Goal: Use online tool/utility: Utilize a website feature to perform a specific function

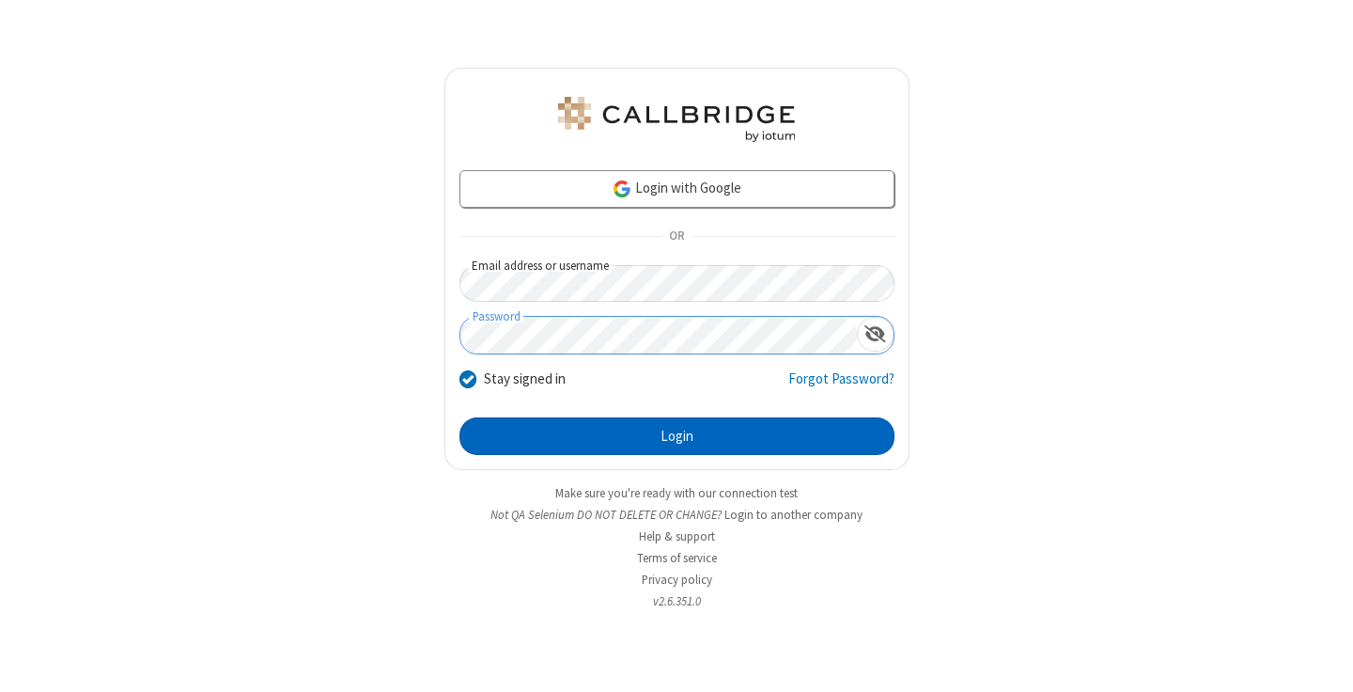
click at [677, 436] on button "Login" at bounding box center [677, 436] width 435 height 38
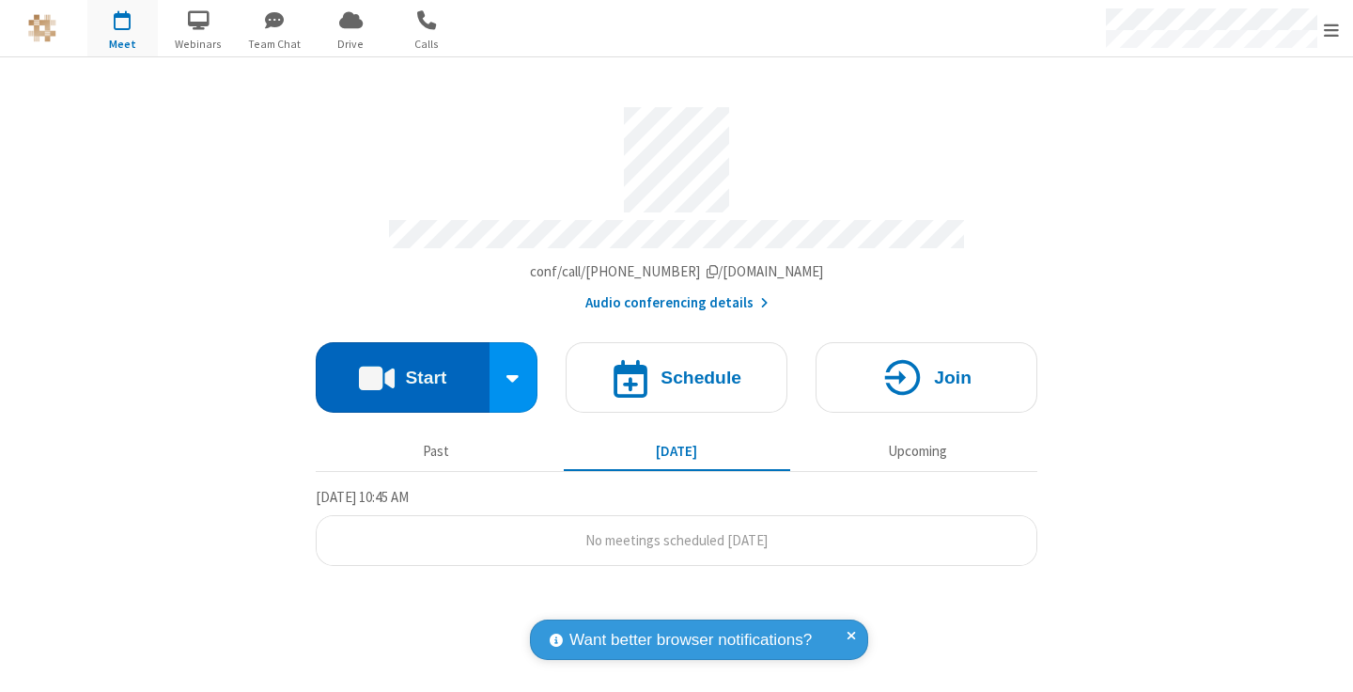
click at [402, 368] on button "Start" at bounding box center [403, 377] width 174 height 70
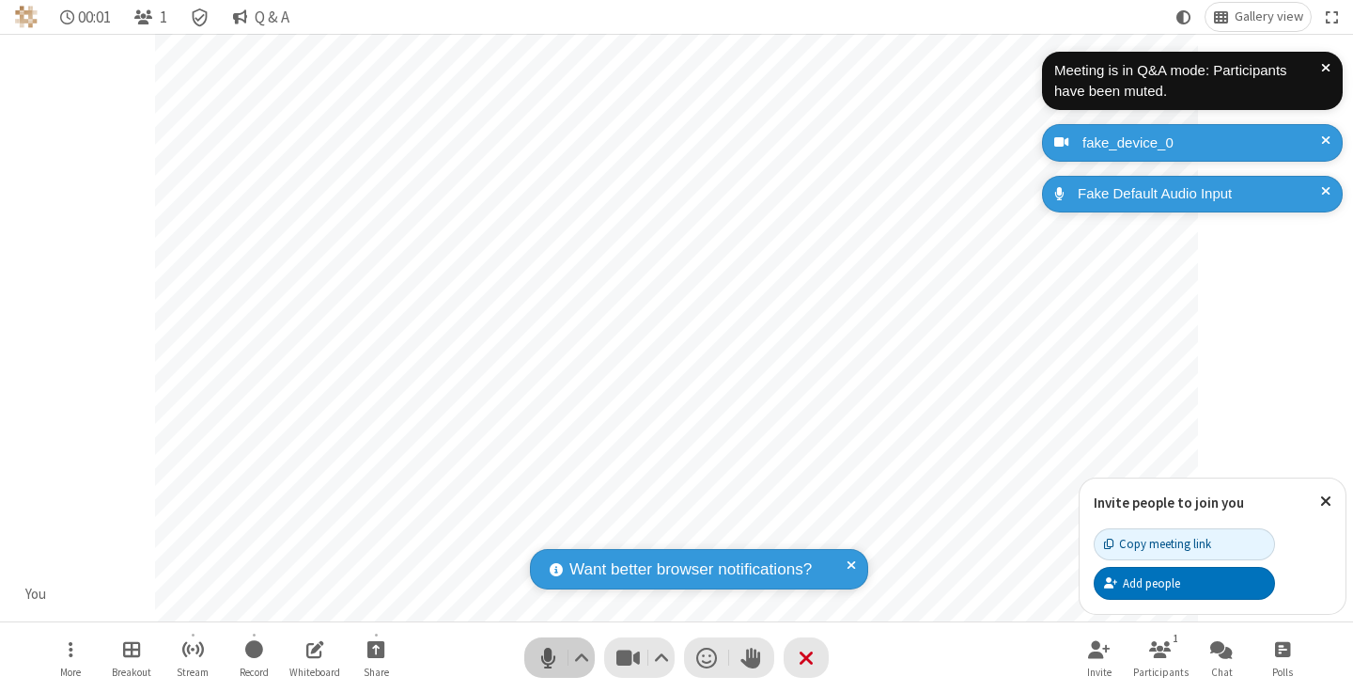
click at [548, 657] on span "Mute (⌘+Shift+A)" at bounding box center [548, 657] width 28 height 27
click at [548, 657] on span "Unmute (⌘+Shift+A)" at bounding box center [548, 657] width 28 height 27
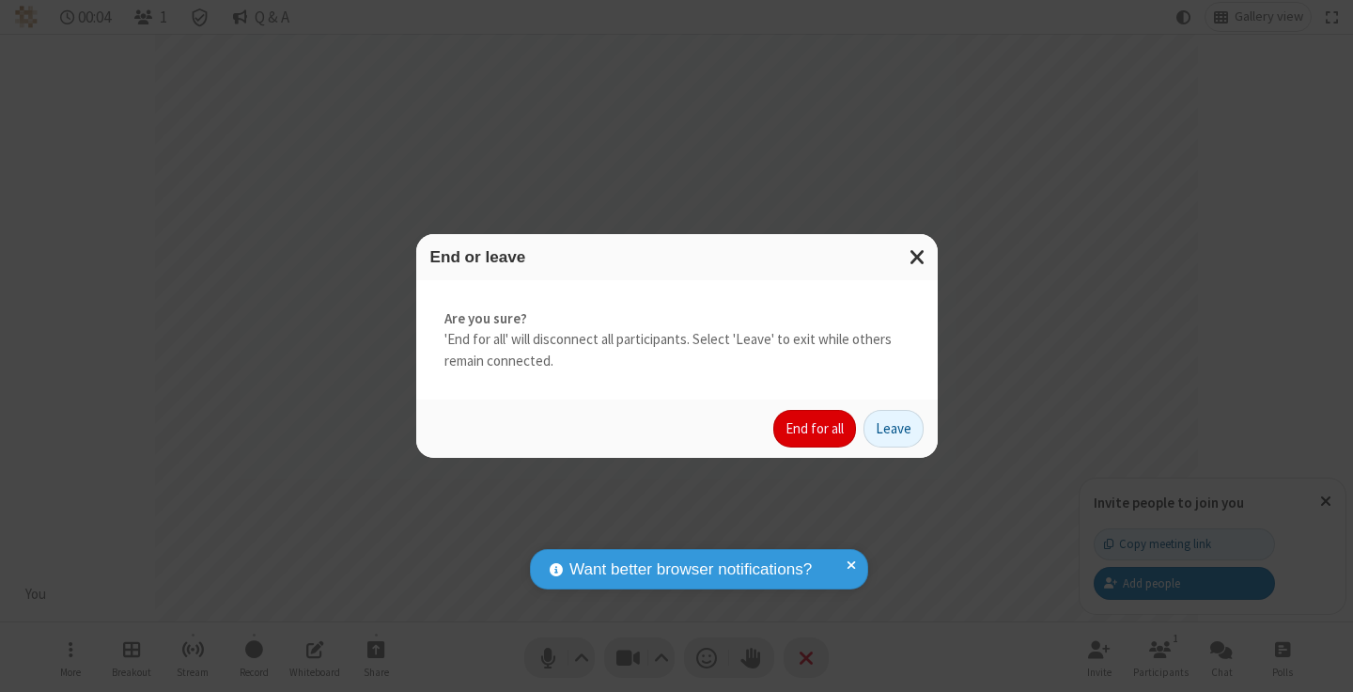
click at [816, 429] on button "End for all" at bounding box center [814, 429] width 83 height 38
